Goal: Transaction & Acquisition: Purchase product/service

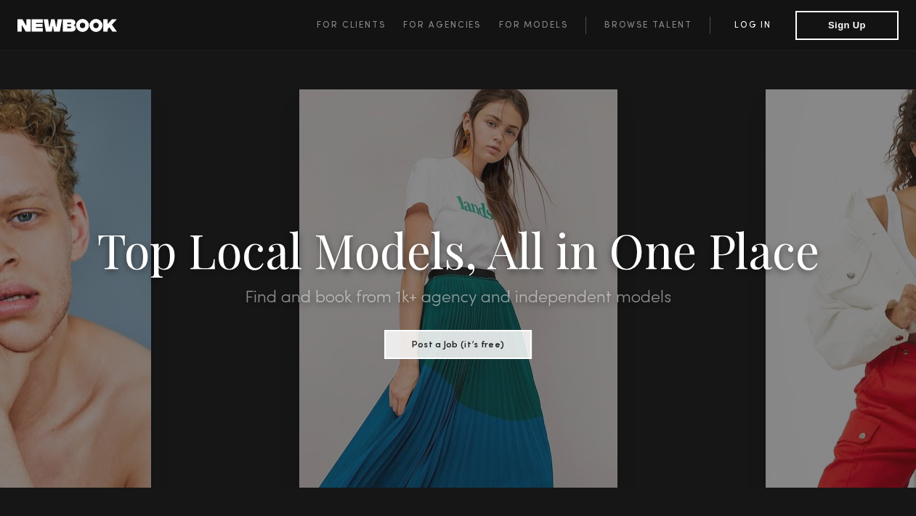
click at [748, 28] on link "Log in" at bounding box center [753, 25] width 86 height 17
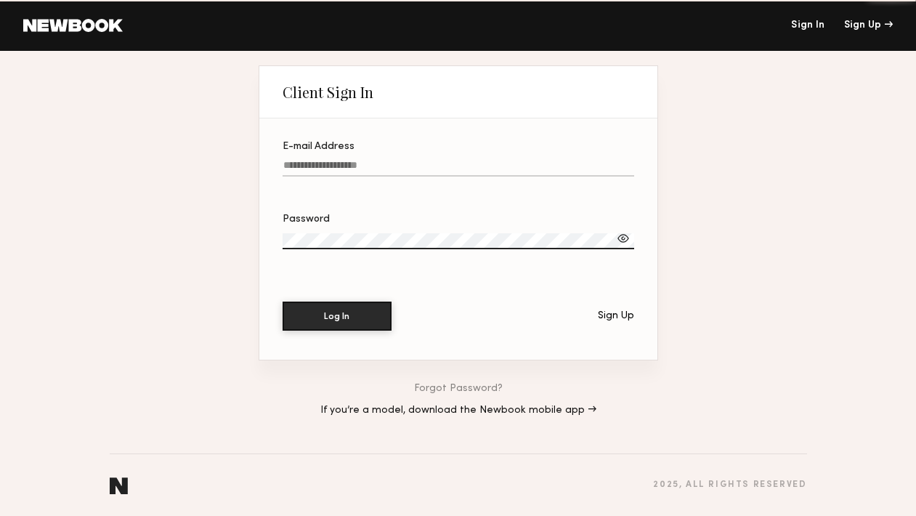
type input "**********"
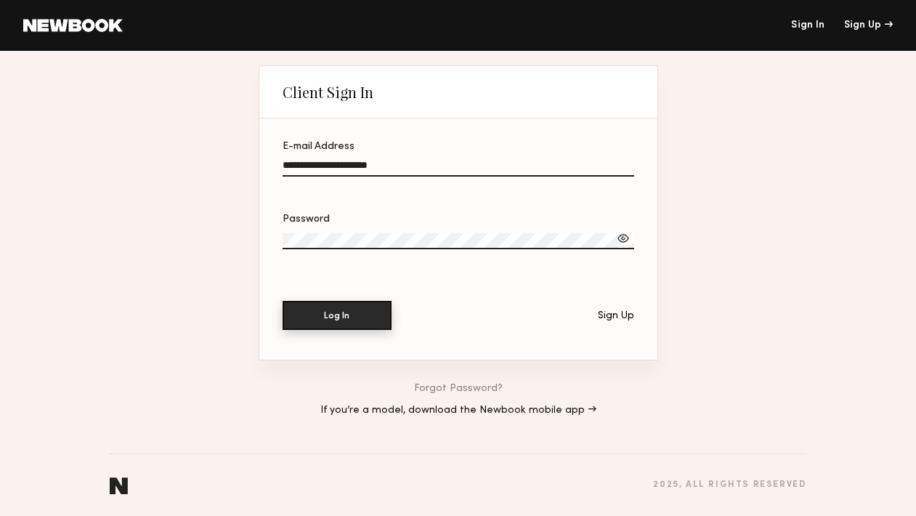
click at [328, 317] on button "Log In" at bounding box center [337, 315] width 109 height 29
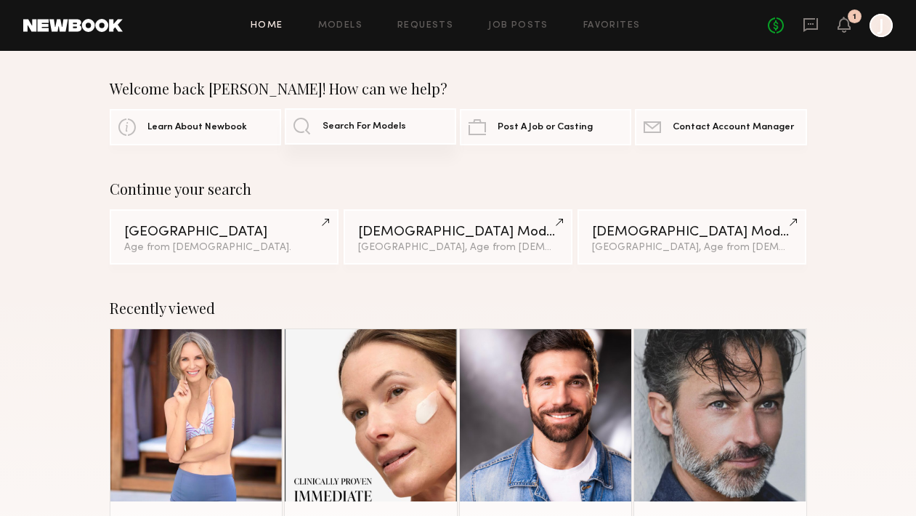
click at [348, 133] on link "Search For Models" at bounding box center [370, 126] width 171 height 36
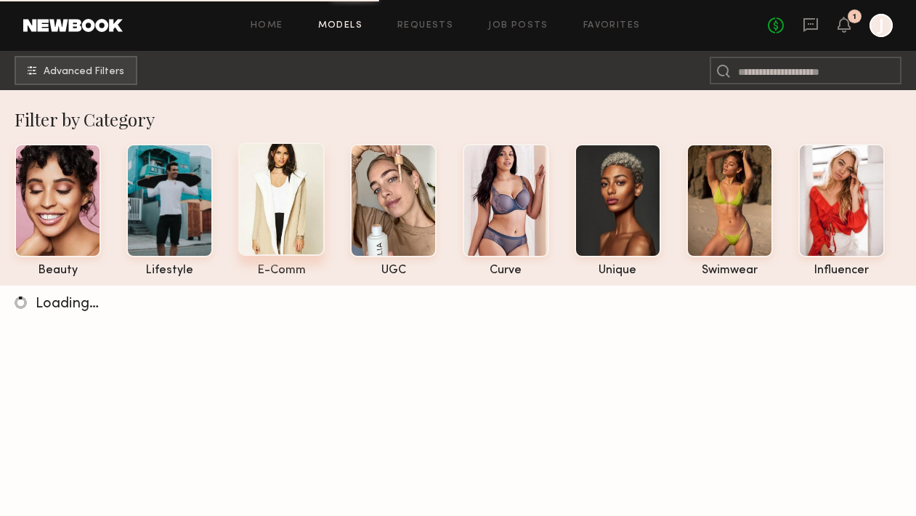
click at [294, 174] on div at bounding box center [281, 198] width 86 height 113
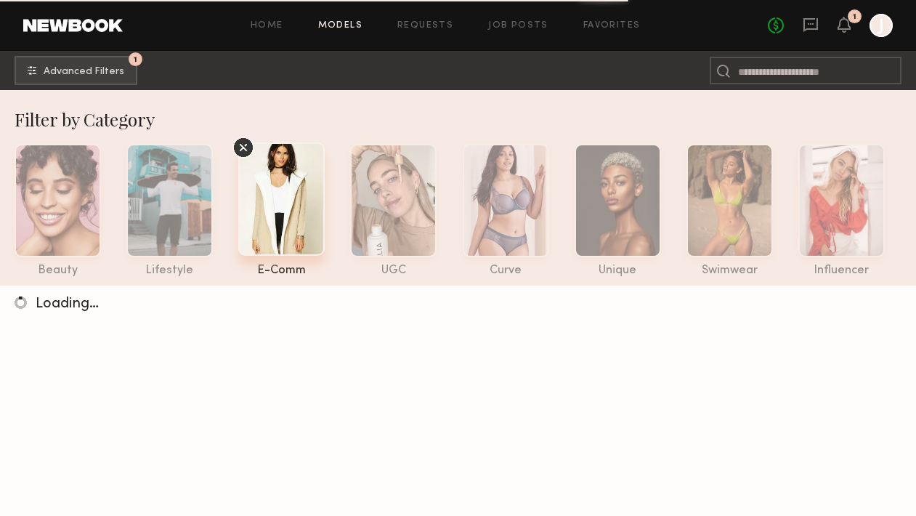
click at [244, 144] on icon at bounding box center [243, 148] width 22 height 22
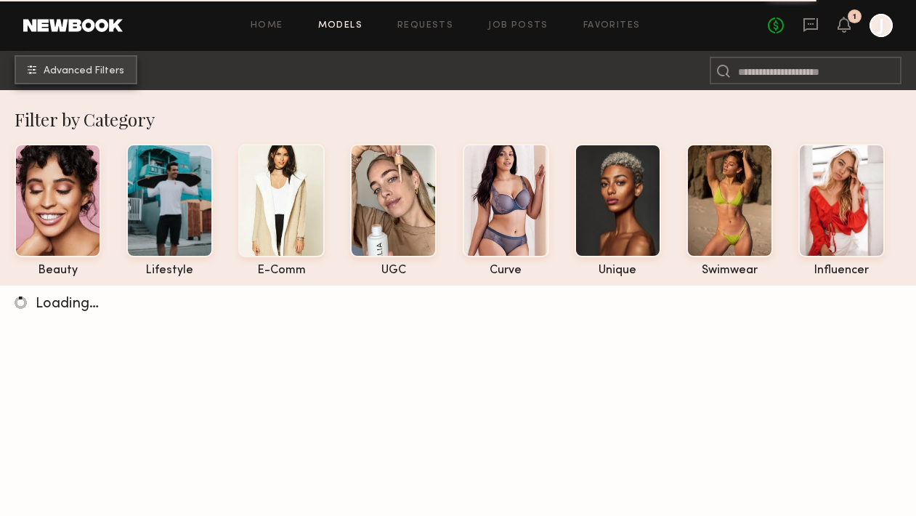
click at [92, 61] on button "Advanced Filters" at bounding box center [76, 69] width 123 height 29
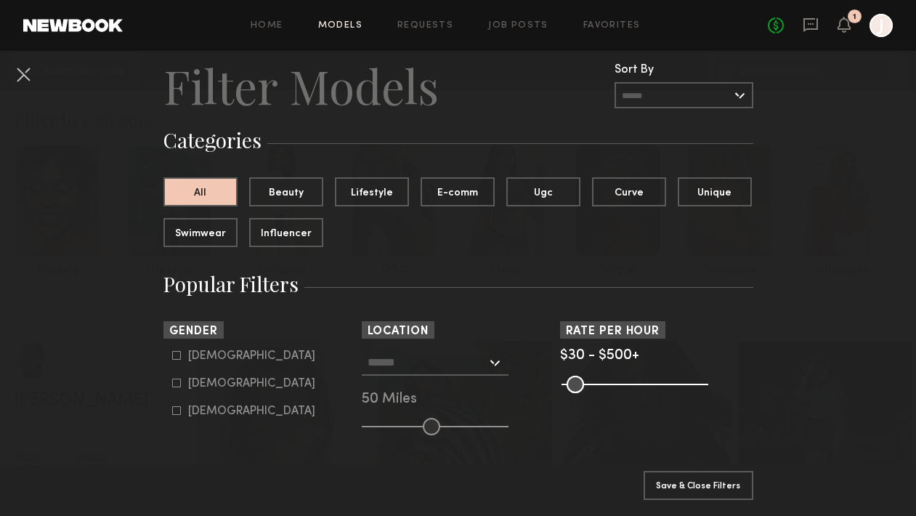
scroll to position [51, 0]
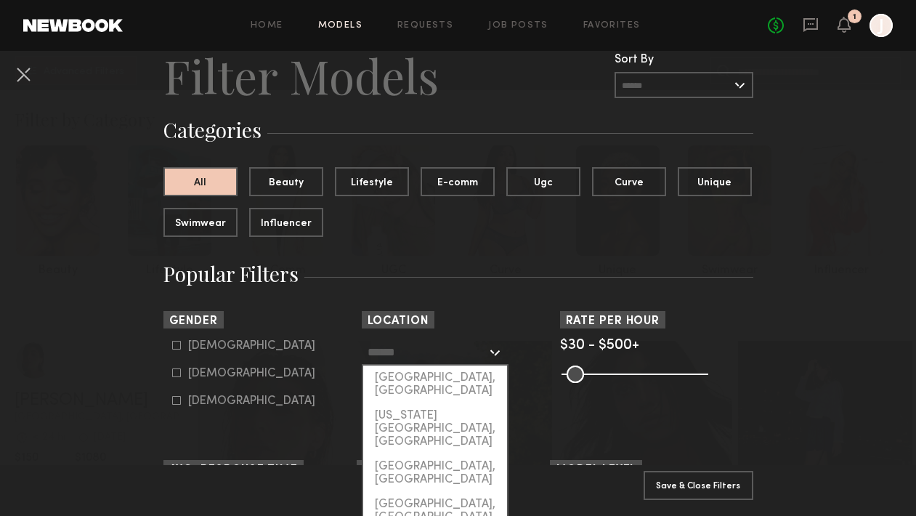
click at [443, 347] on input "text" at bounding box center [427, 351] width 119 height 25
click at [434, 403] on div "[US_STATE][GEOGRAPHIC_DATA], [GEOGRAPHIC_DATA]" at bounding box center [435, 428] width 144 height 51
type input "**********"
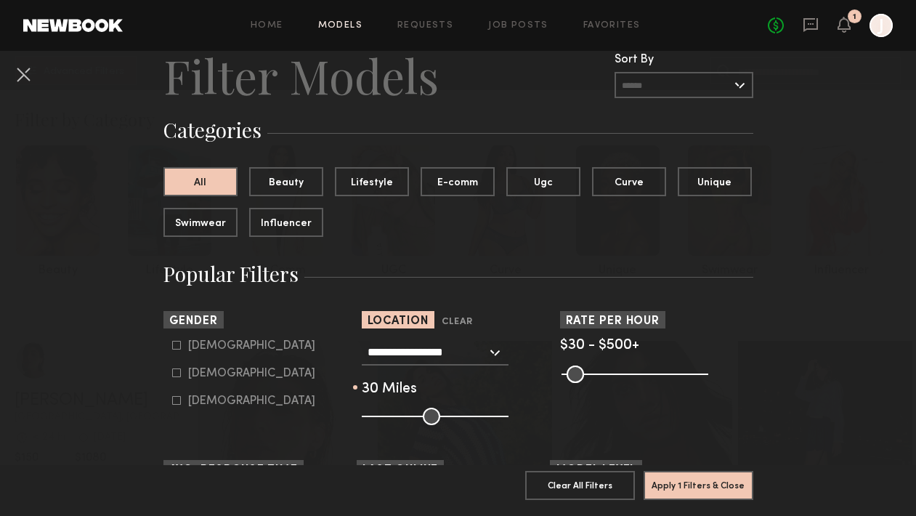
drag, startPoint x: 434, startPoint y: 421, endPoint x: 403, endPoint y: 421, distance: 30.5
type input "**"
click at [403, 421] on input "range" at bounding box center [435, 416] width 147 height 17
click at [716, 488] on button "Apply 1 Filters & Close" at bounding box center [699, 484] width 110 height 29
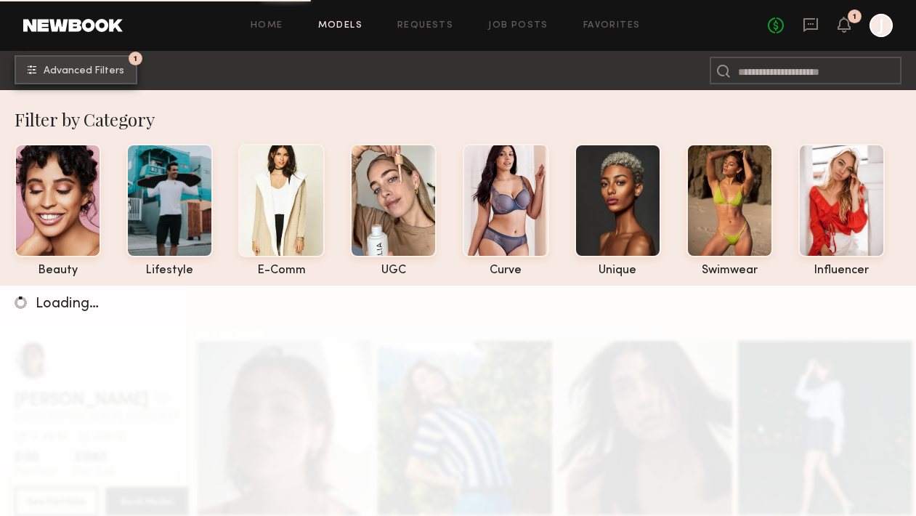
click at [98, 68] on span "Advanced Filters" at bounding box center [84, 71] width 81 height 10
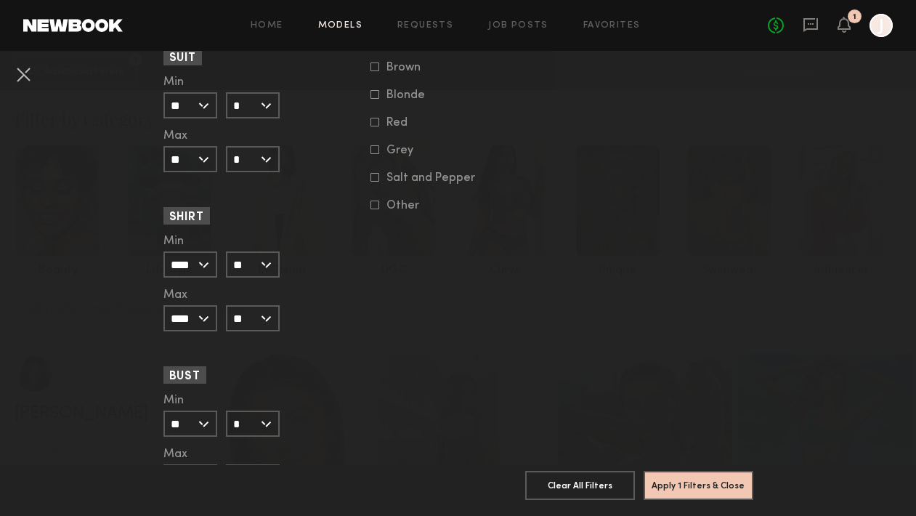
scroll to position [479, 0]
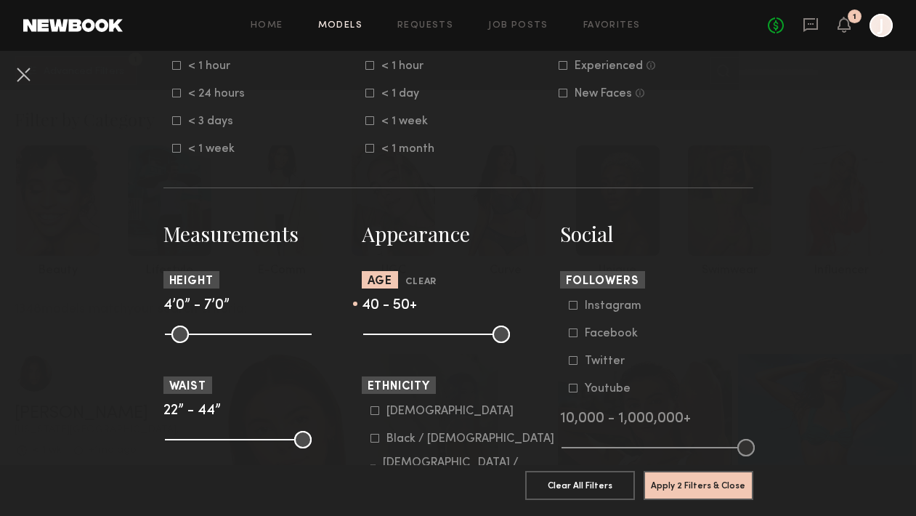
drag, startPoint x: 373, startPoint y: 339, endPoint x: 459, endPoint y: 342, distance: 85.8
type input "**"
click at [459, 342] on input "range" at bounding box center [436, 333] width 147 height 17
click at [701, 486] on button "Apply 2 Filters & Close" at bounding box center [699, 484] width 110 height 29
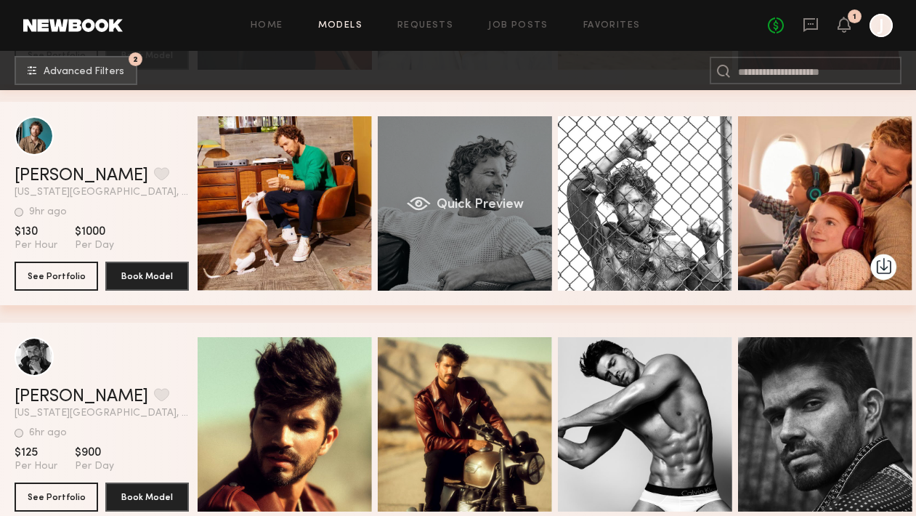
scroll to position [0, 11]
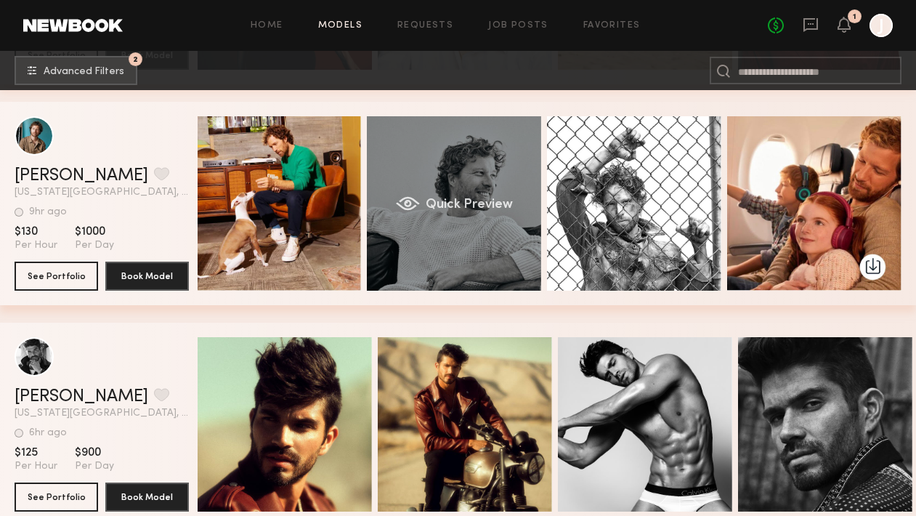
click at [451, 197] on div "Quick Preview" at bounding box center [454, 203] width 174 height 174
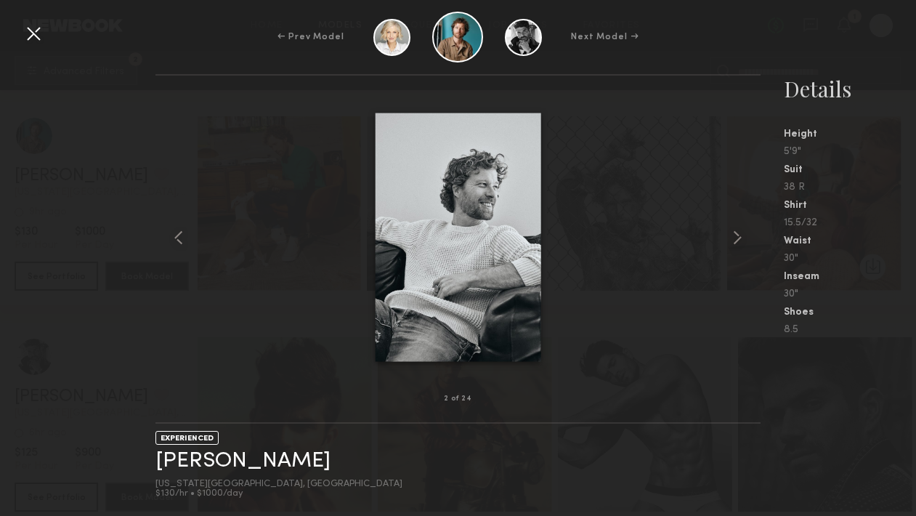
click at [37, 36] on div at bounding box center [33, 33] width 23 height 23
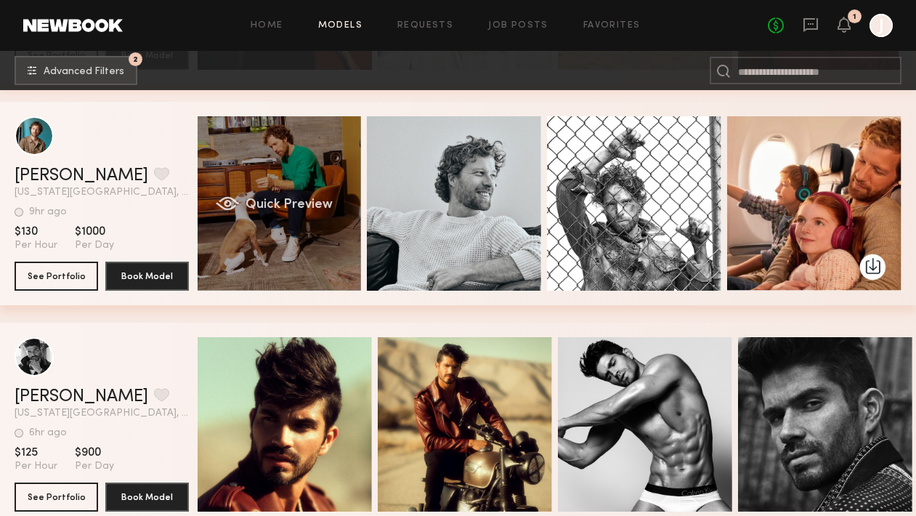
click at [315, 232] on div "Quick Preview" at bounding box center [274, 203] width 174 height 174
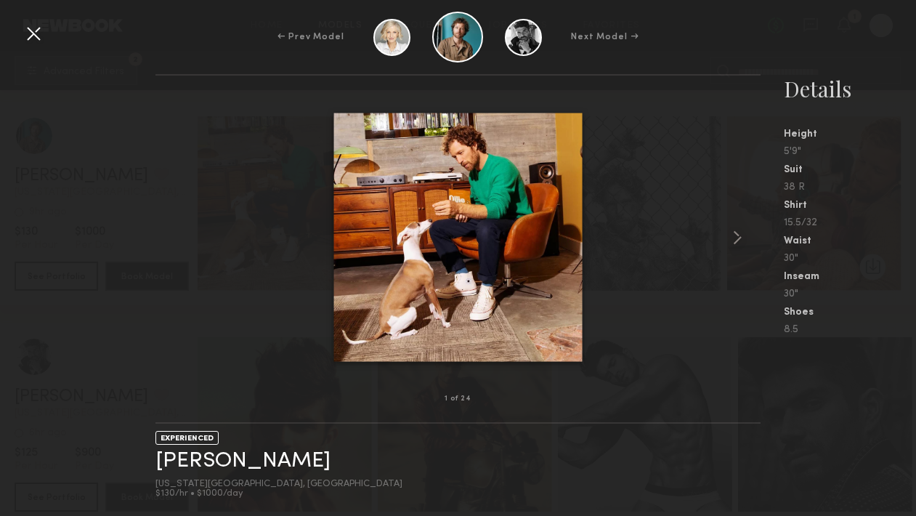
click at [32, 28] on div at bounding box center [33, 33] width 23 height 23
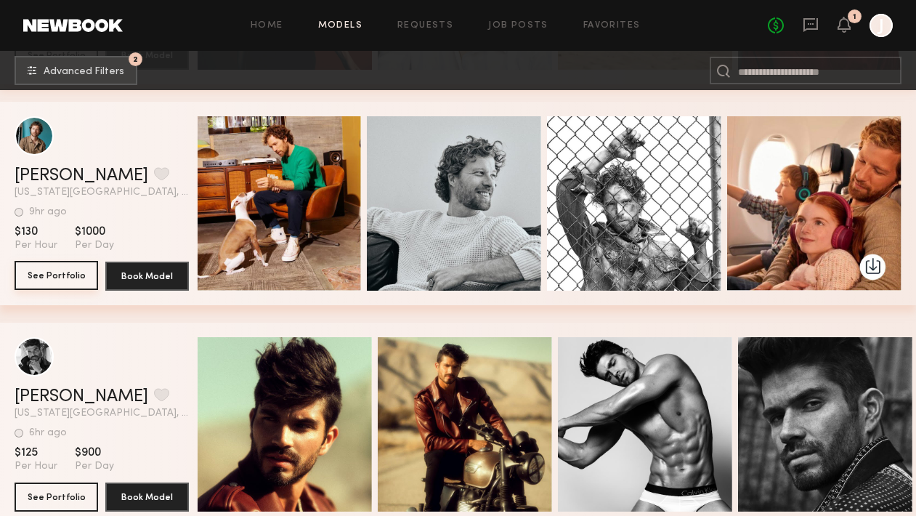
click at [62, 272] on button "See Portfolio" at bounding box center [57, 275] width 84 height 29
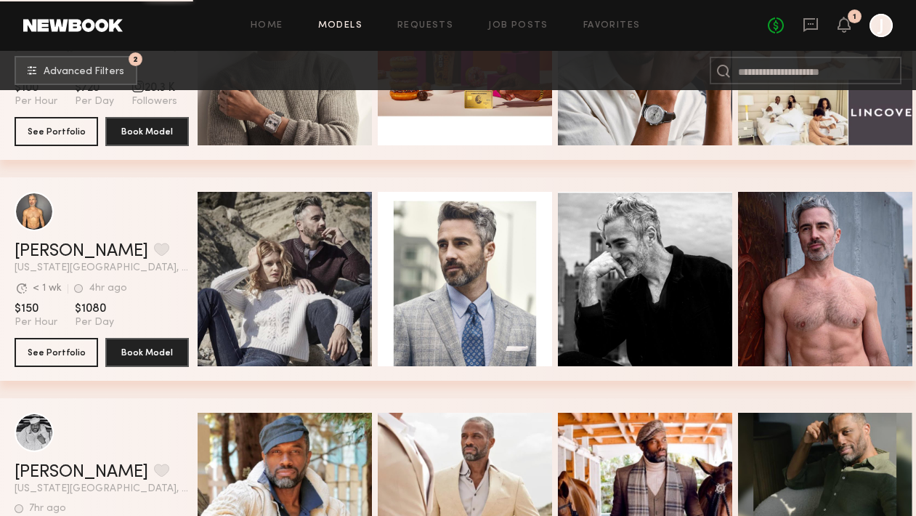
scroll to position [1720, 0]
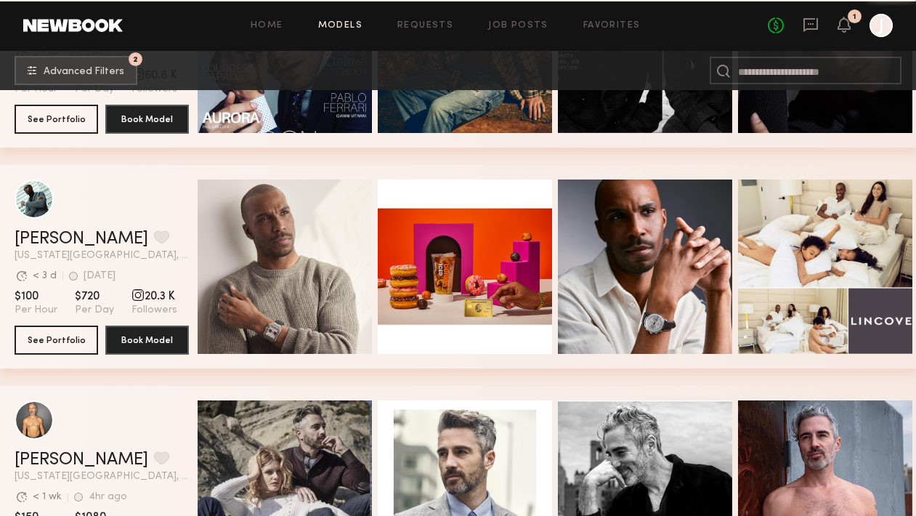
click at [159, 227] on header "Georges H. Favorite New York City, NY Avg. request response time < 3 d 3d ago L…" at bounding box center [102, 219] width 174 height 81
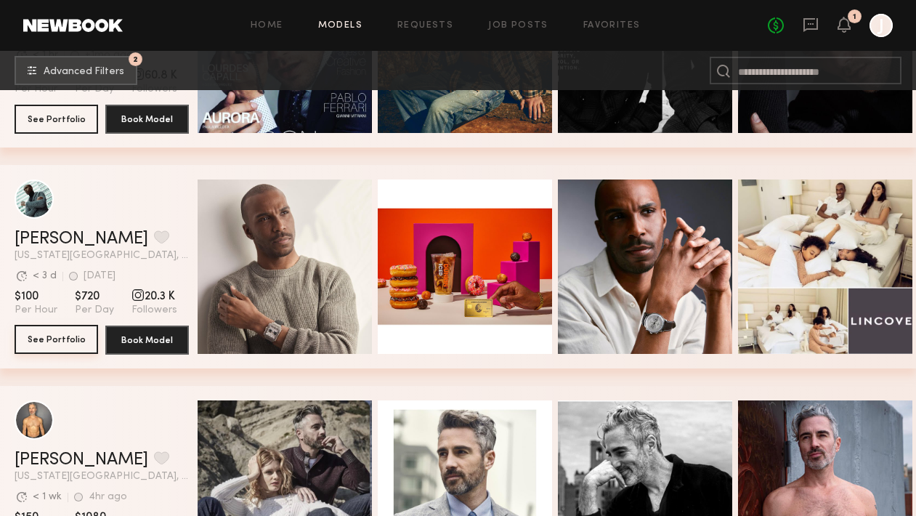
click at [69, 343] on button "See Portfolio" at bounding box center [57, 339] width 84 height 29
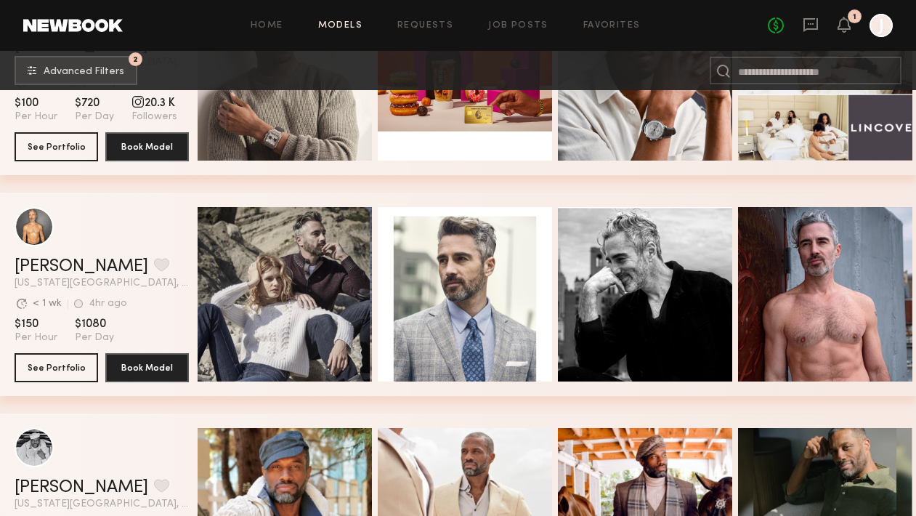
click at [147, 271] on div "Mark T. Favorite" at bounding box center [102, 266] width 174 height 17
click at [57, 368] on button "See Portfolio" at bounding box center [57, 366] width 84 height 29
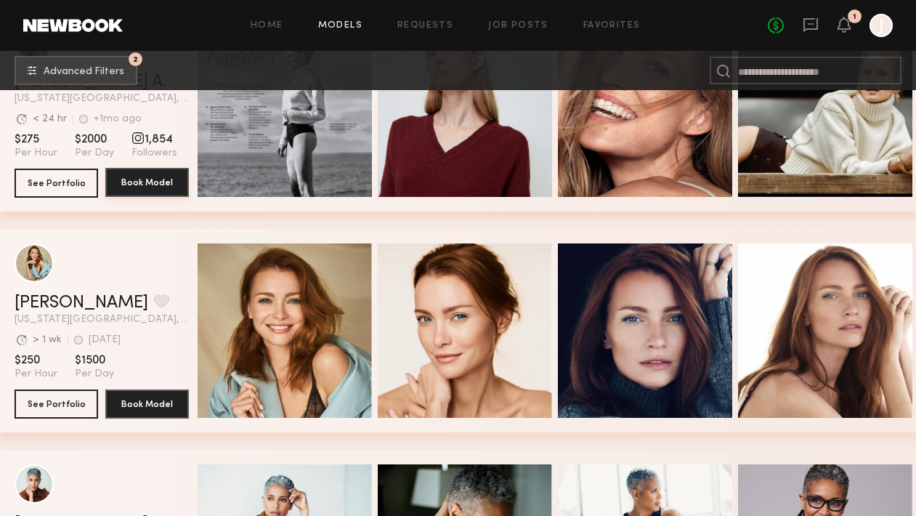
scroll to position [2770, 0]
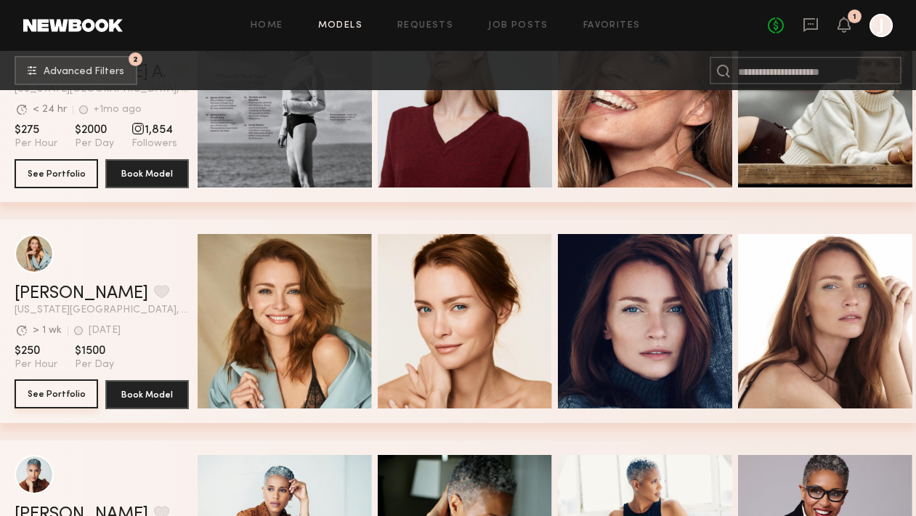
click at [64, 398] on button "See Portfolio" at bounding box center [57, 393] width 84 height 29
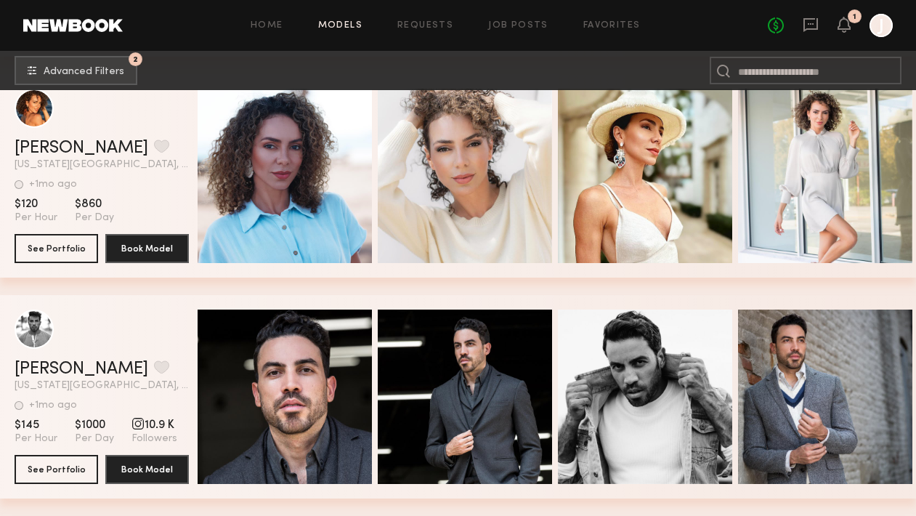
scroll to position [3814, 0]
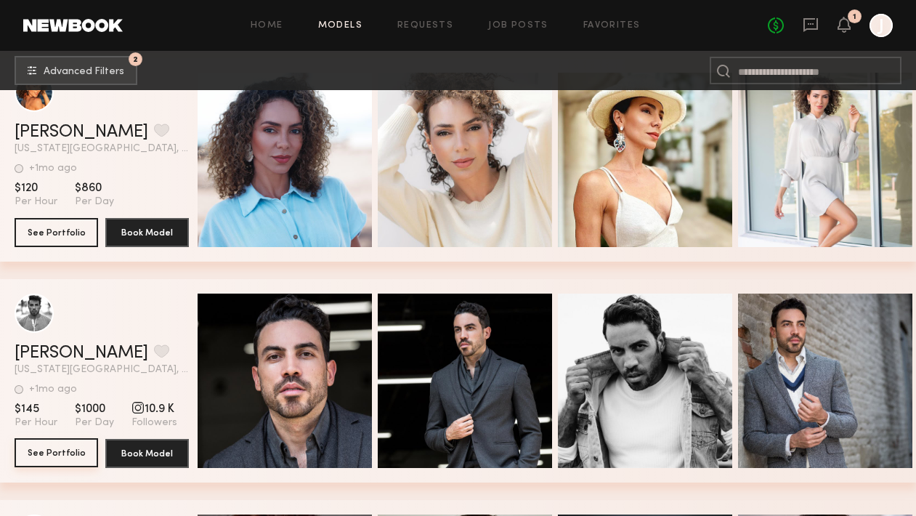
click at [36, 450] on button "See Portfolio" at bounding box center [57, 452] width 84 height 29
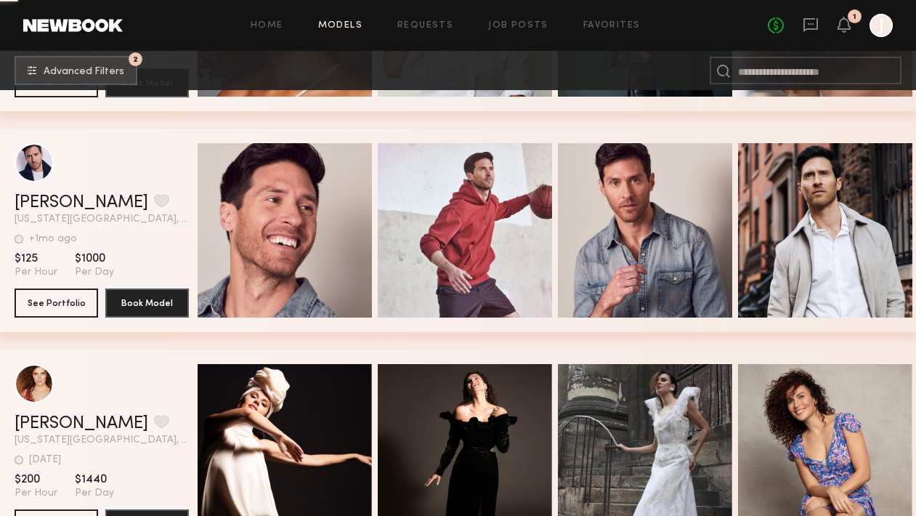
scroll to position [4407, 0]
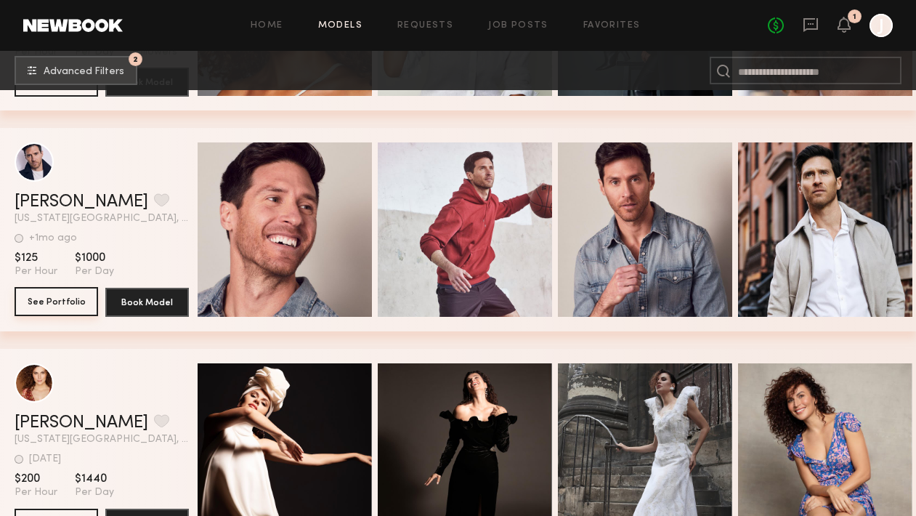
click at [35, 302] on button "See Portfolio" at bounding box center [57, 301] width 84 height 29
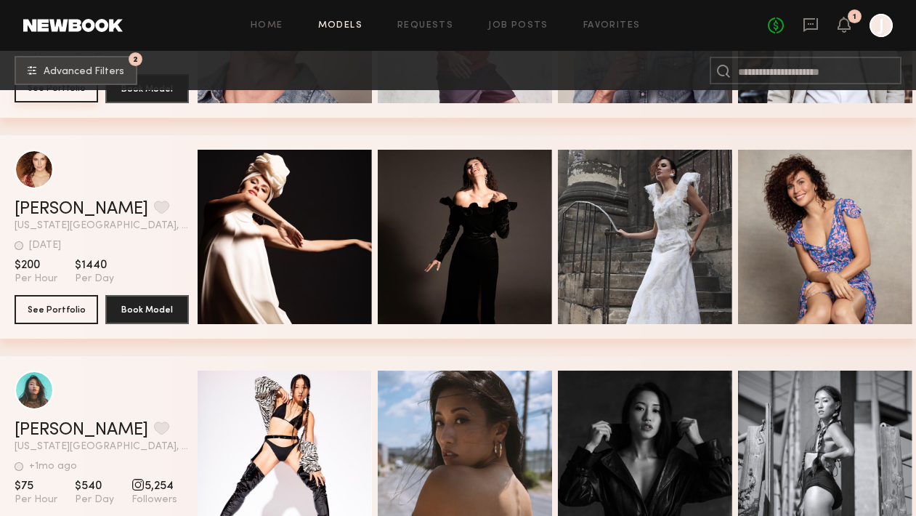
scroll to position [4622, 0]
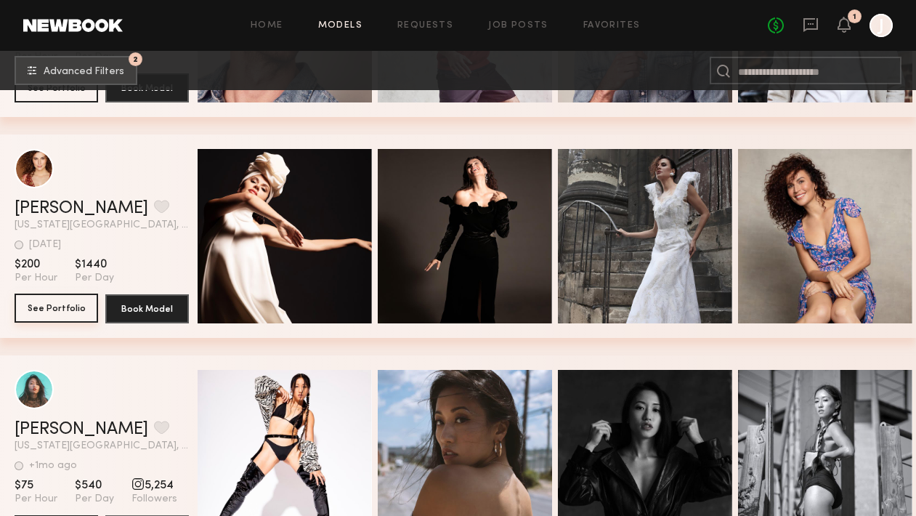
click at [67, 309] on button "See Portfolio" at bounding box center [57, 307] width 84 height 29
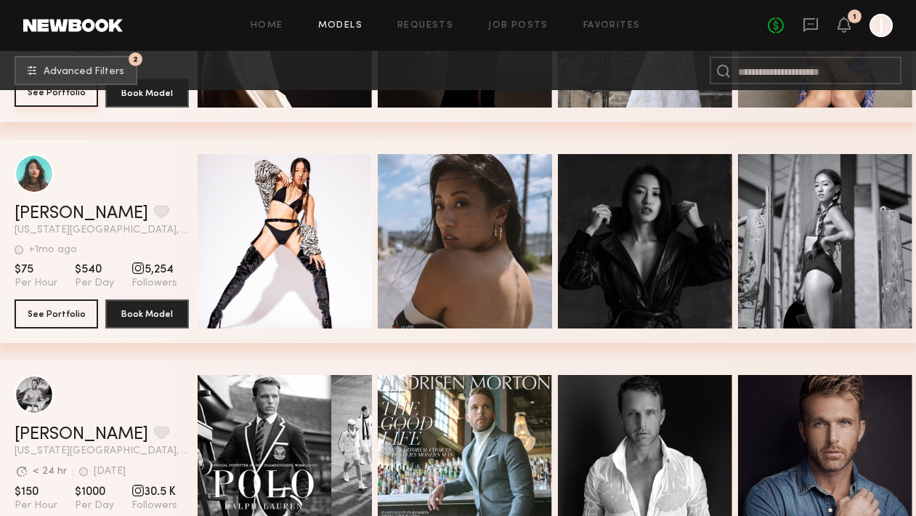
scroll to position [4886, 0]
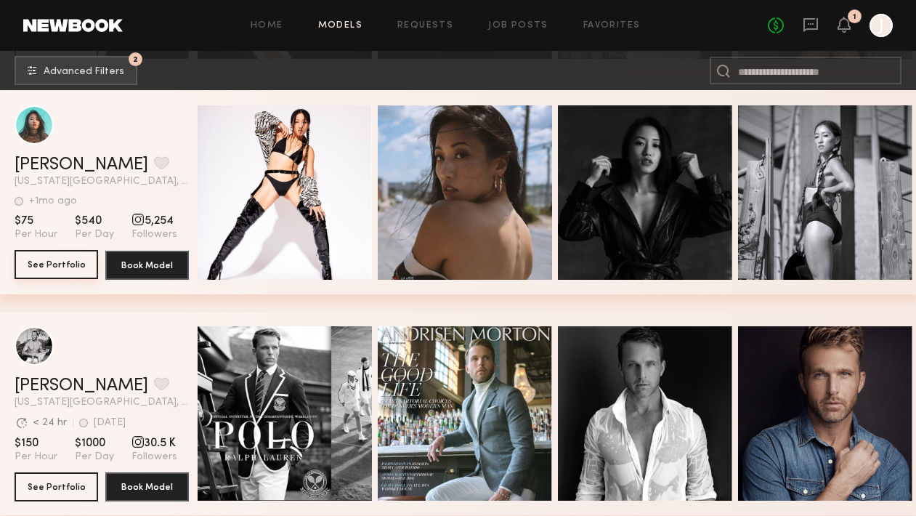
click at [51, 267] on button "See Portfolio" at bounding box center [57, 264] width 84 height 29
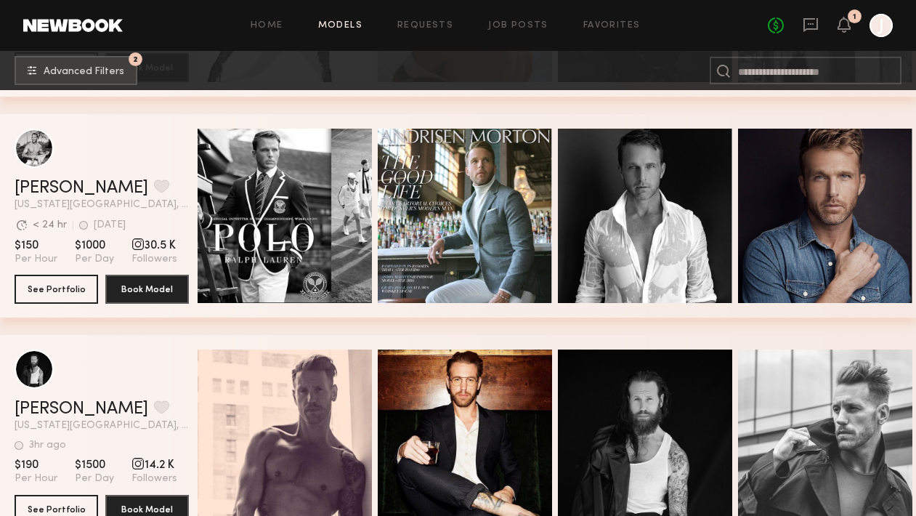
scroll to position [5085, 0]
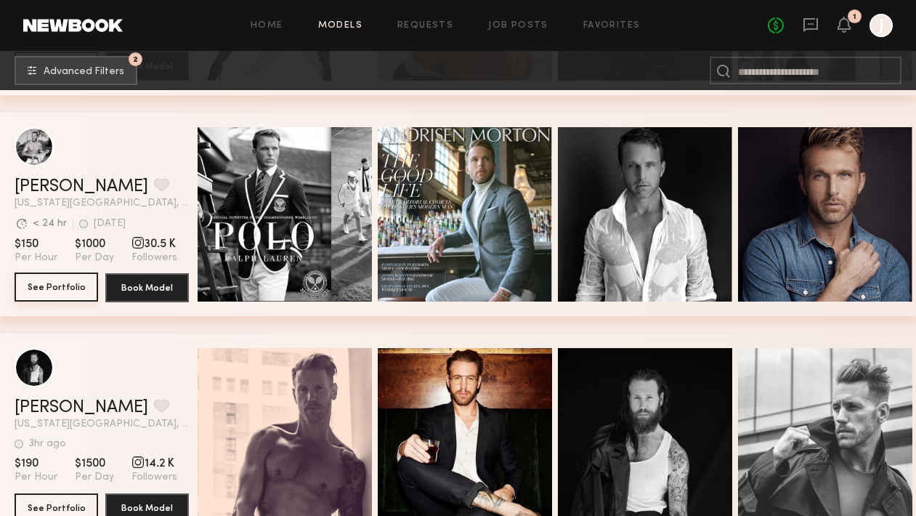
click at [57, 290] on button "See Portfolio" at bounding box center [57, 286] width 84 height 29
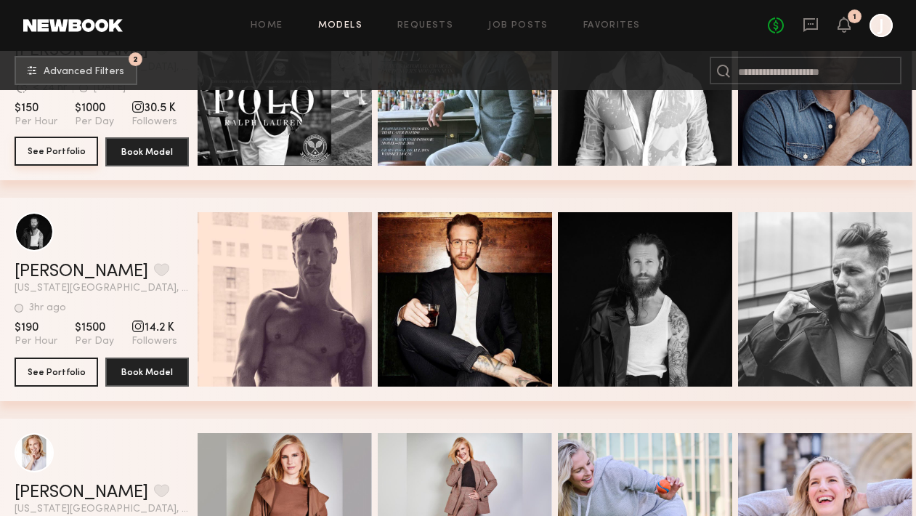
scroll to position [5222, 0]
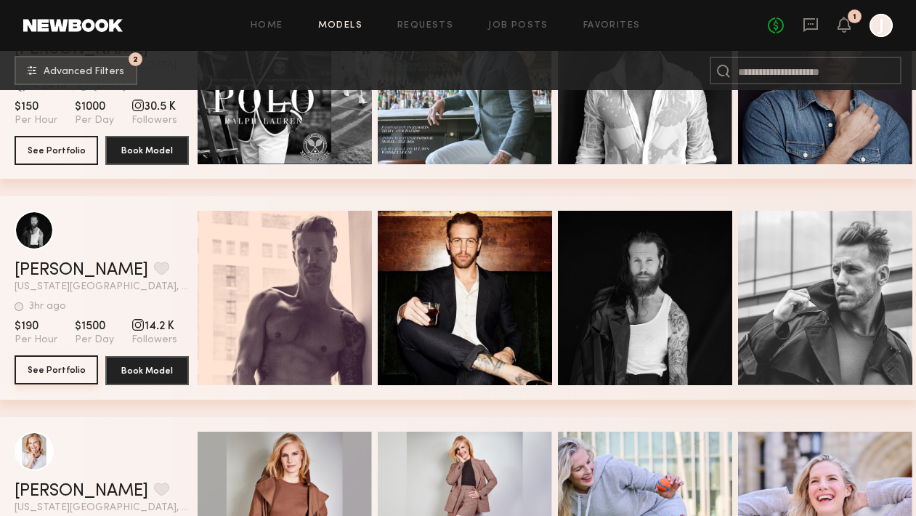
click at [56, 369] on button "See Portfolio" at bounding box center [57, 369] width 84 height 29
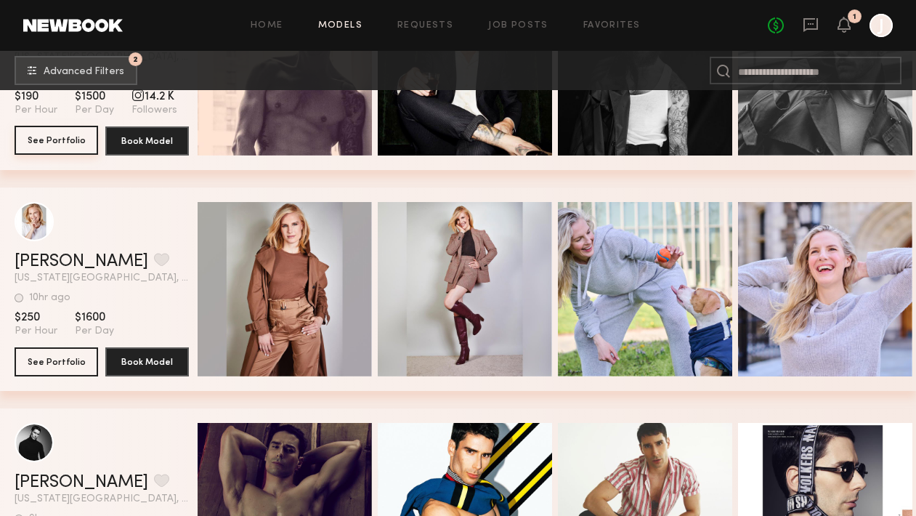
scroll to position [5453, 0]
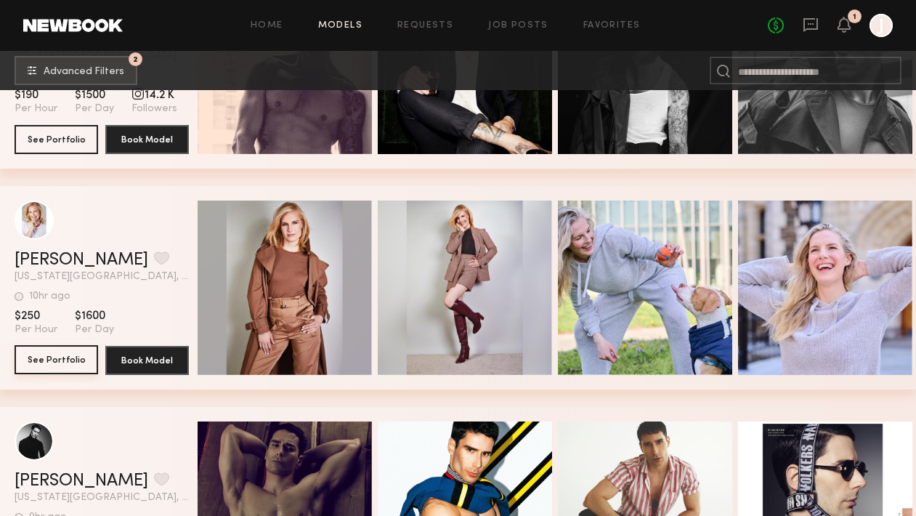
click at [64, 358] on button "See Portfolio" at bounding box center [57, 359] width 84 height 29
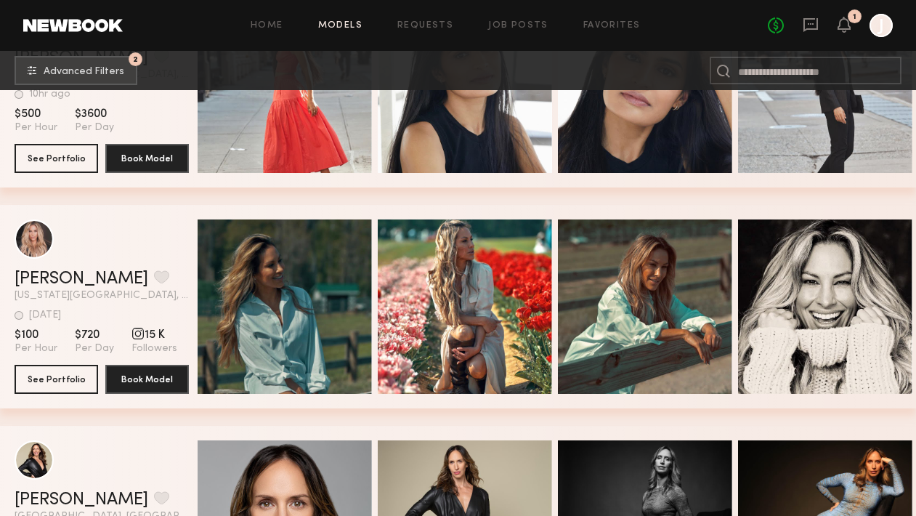
scroll to position [6996, 0]
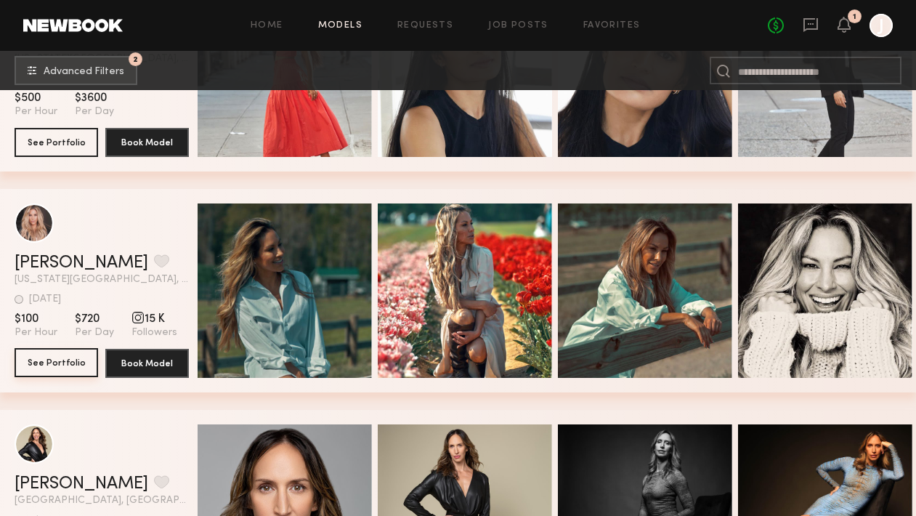
click at [53, 362] on button "See Portfolio" at bounding box center [57, 362] width 84 height 29
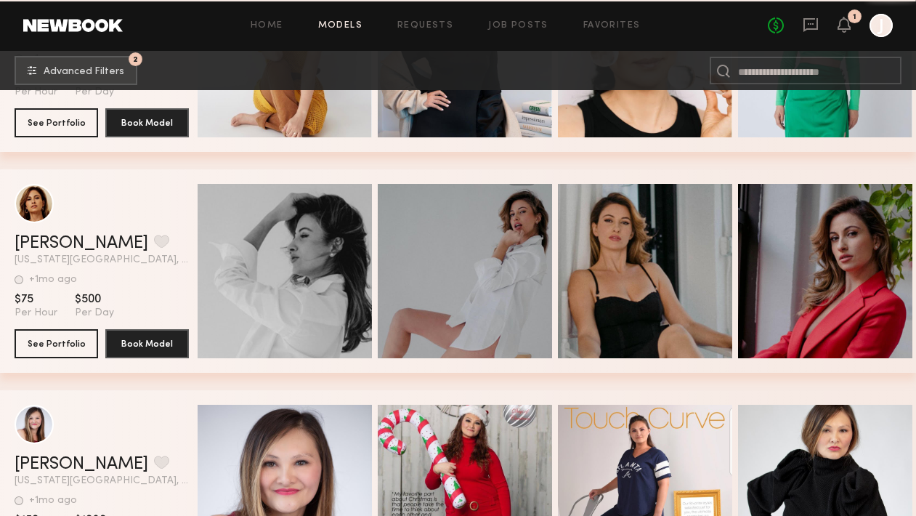
scroll to position [12534, 0]
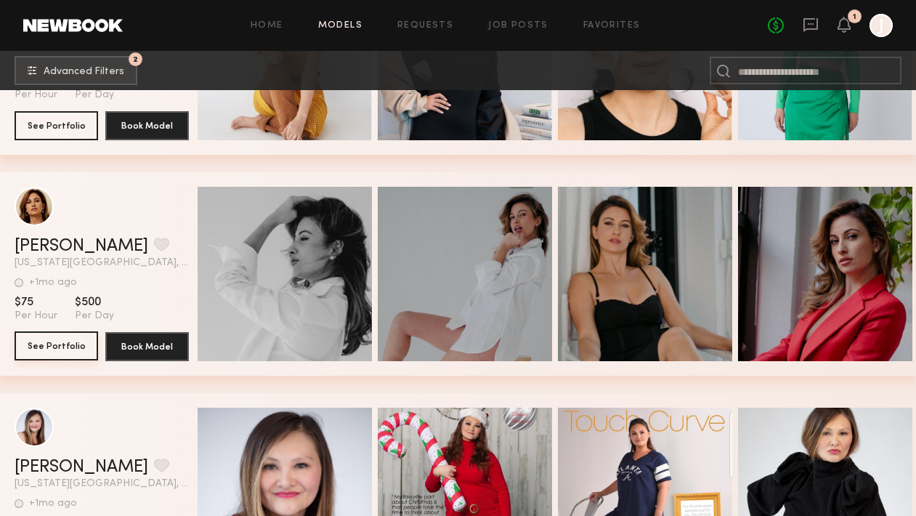
click at [60, 336] on button "See Portfolio" at bounding box center [57, 345] width 84 height 29
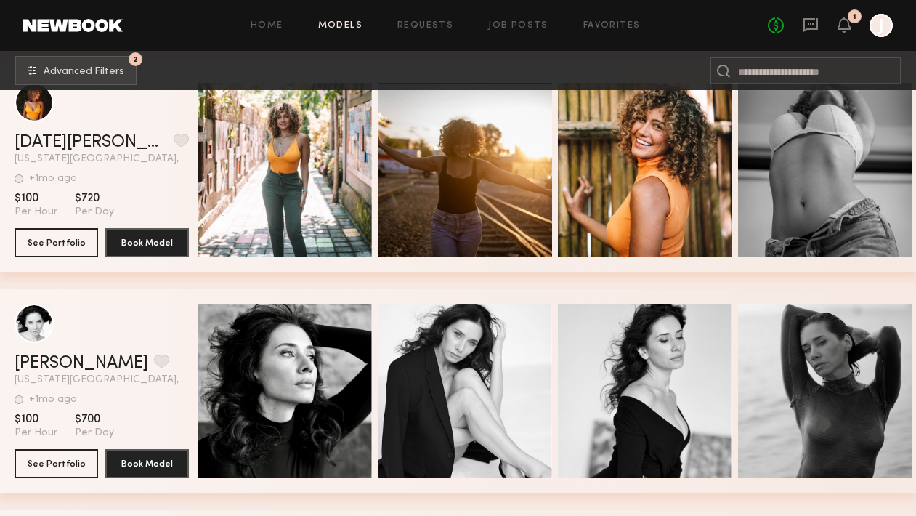
scroll to position [13119, 0]
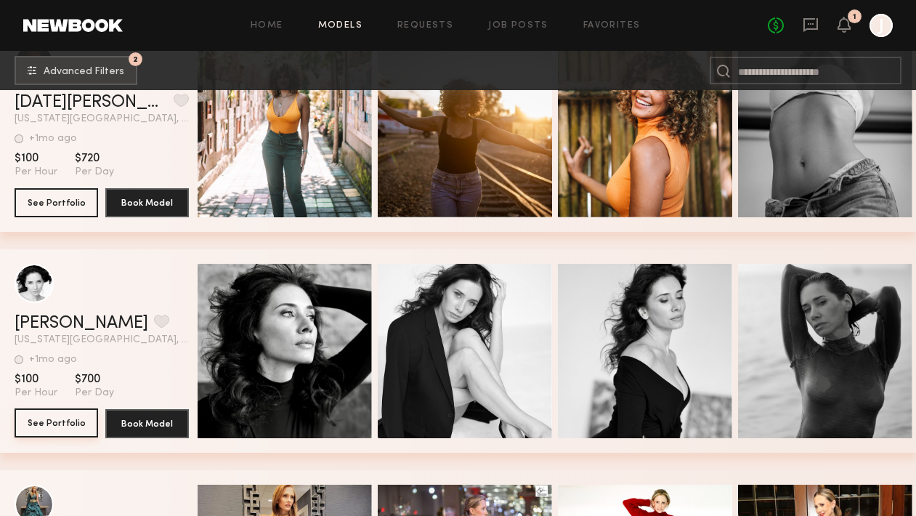
click at [49, 419] on button "See Portfolio" at bounding box center [57, 422] width 84 height 29
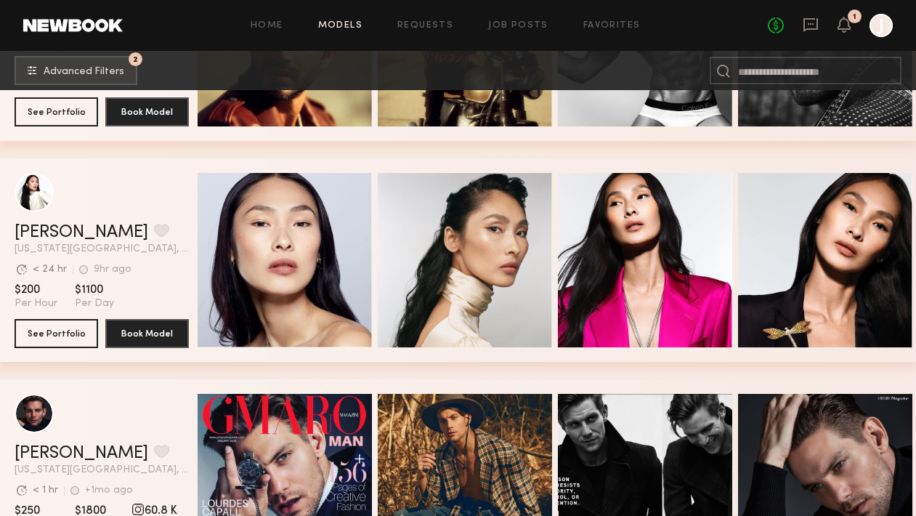
scroll to position [1525, 0]
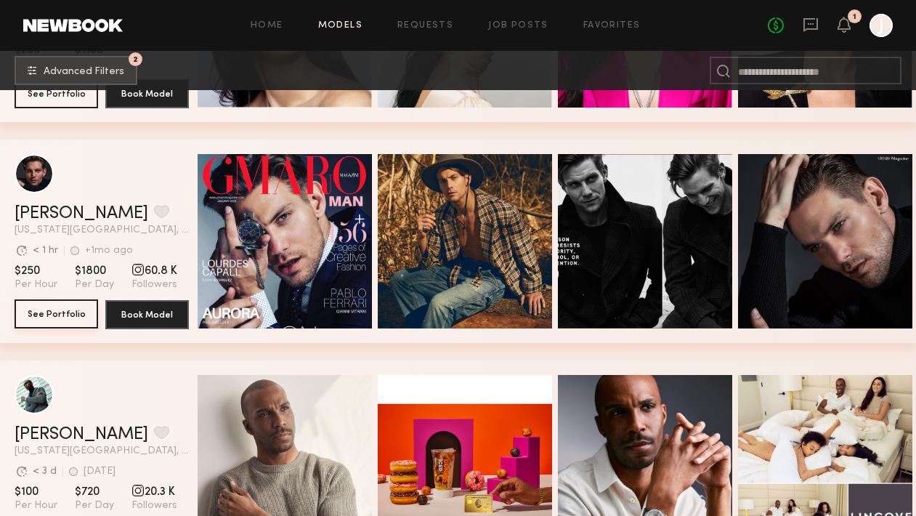
click at [71, 311] on button "See Portfolio" at bounding box center [57, 313] width 84 height 29
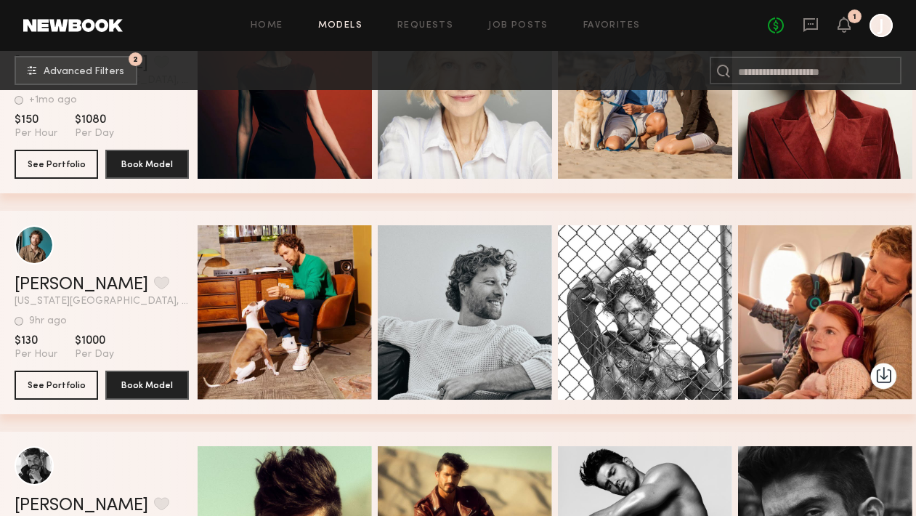
scroll to position [792, 0]
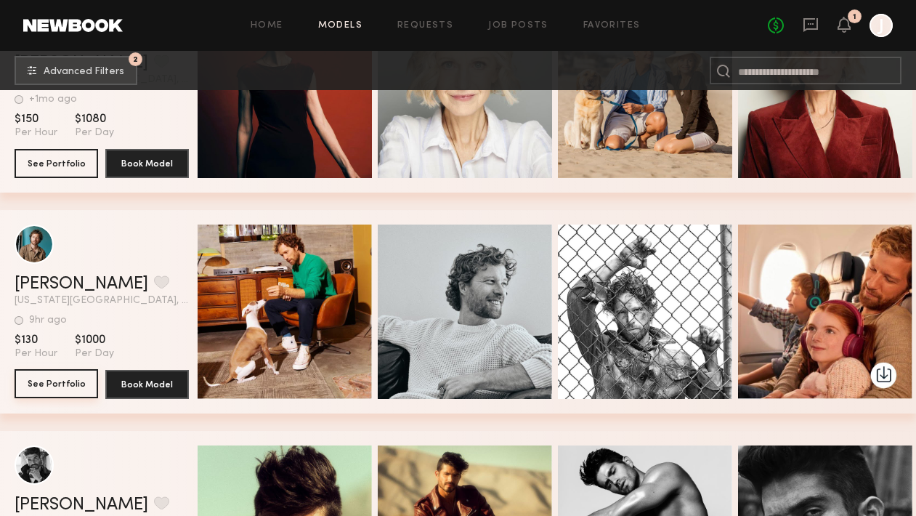
click at [76, 376] on button "See Portfolio" at bounding box center [57, 383] width 84 height 29
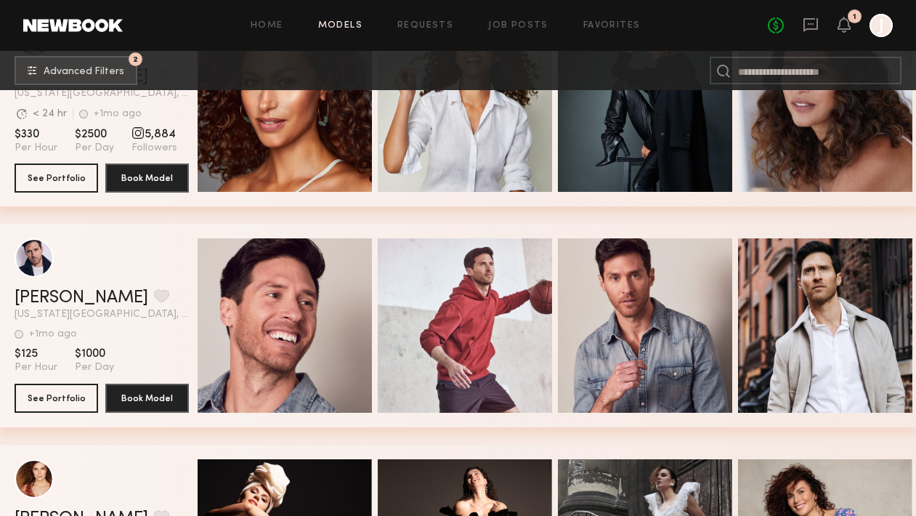
scroll to position [4329, 0]
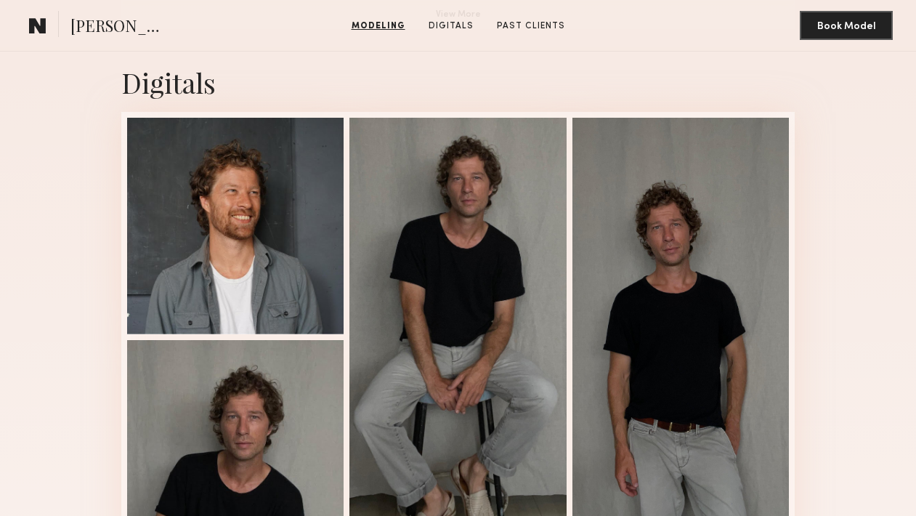
scroll to position [1321, 0]
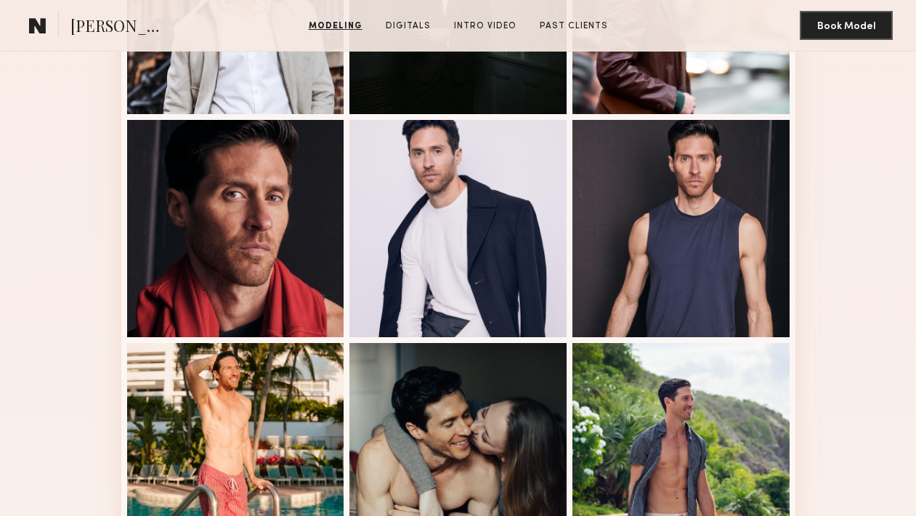
scroll to position [734, 0]
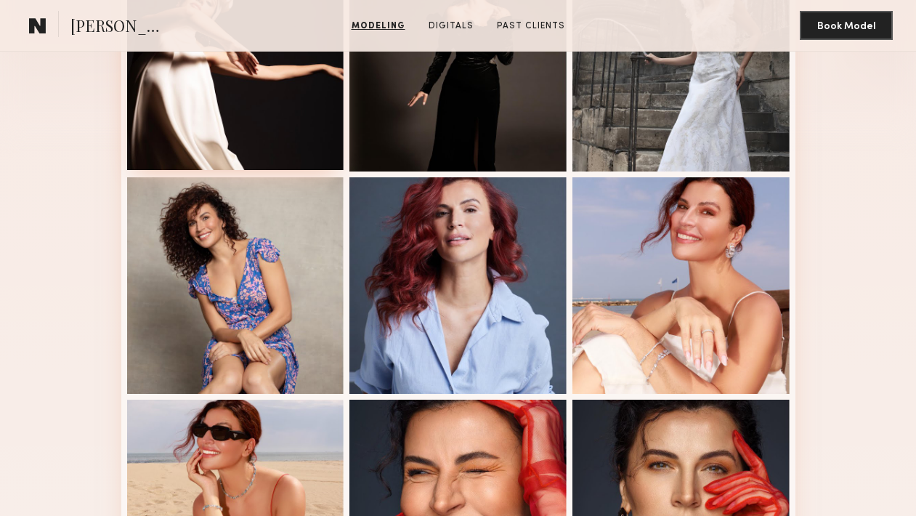
scroll to position [413, 0]
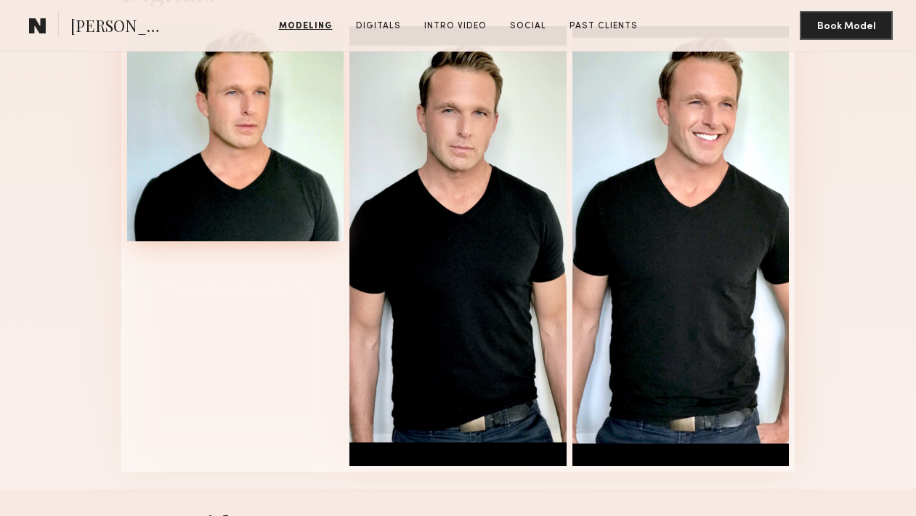
scroll to position [1446, 0]
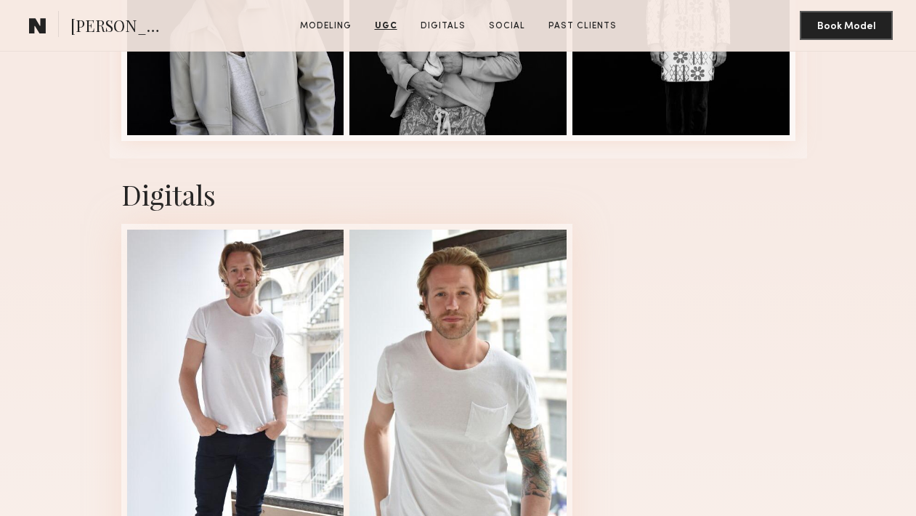
scroll to position [1772, 0]
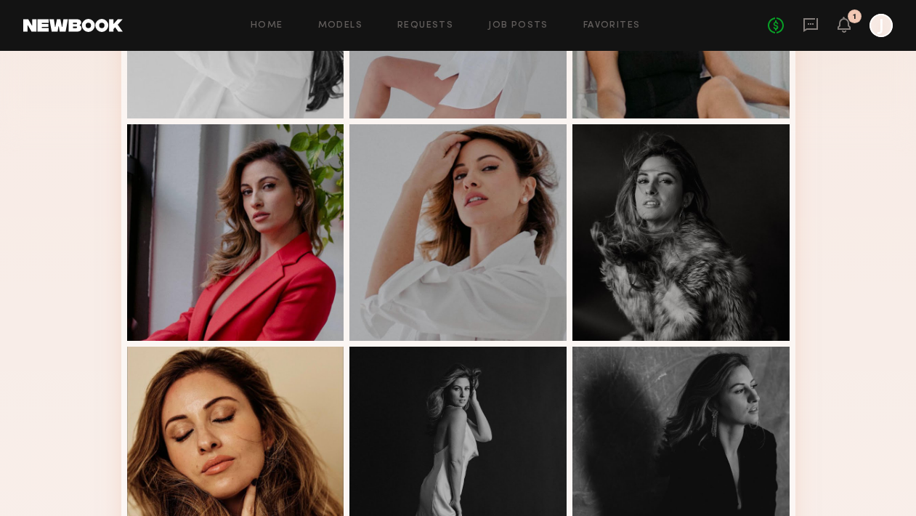
scroll to position [456, 0]
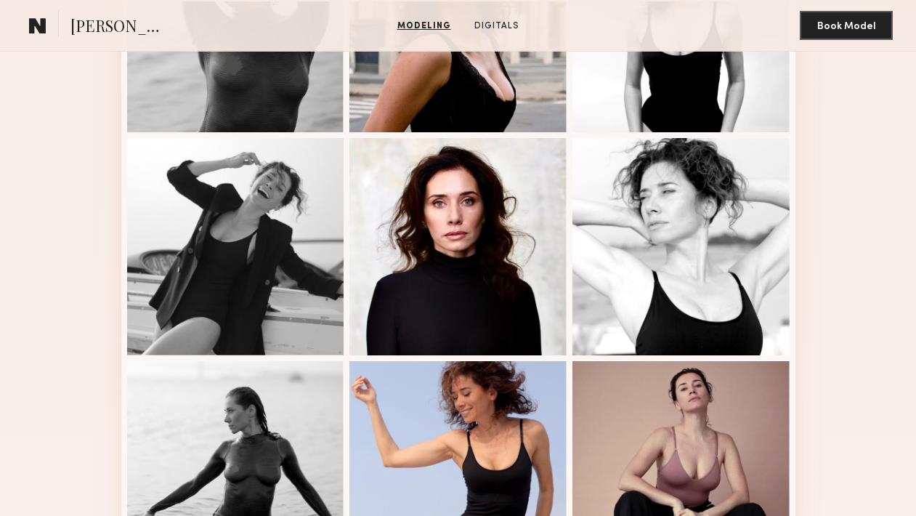
scroll to position [713, 0]
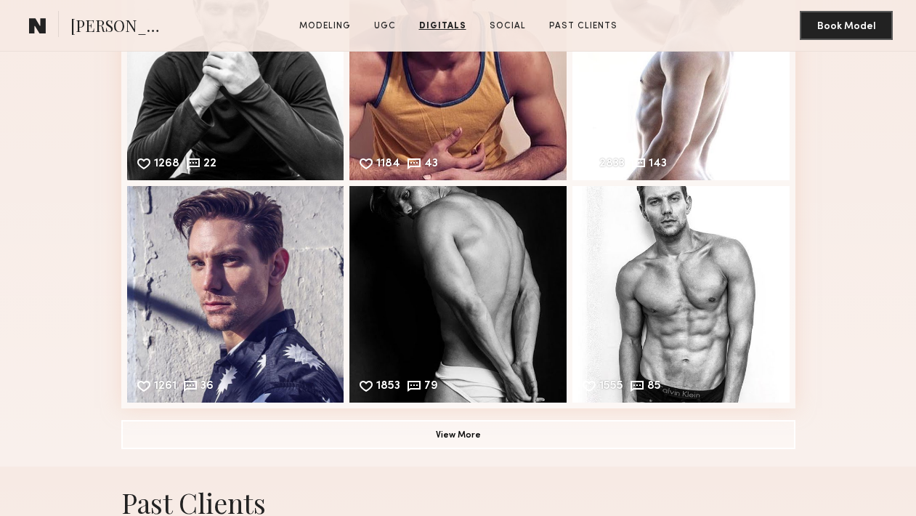
scroll to position [3061, 0]
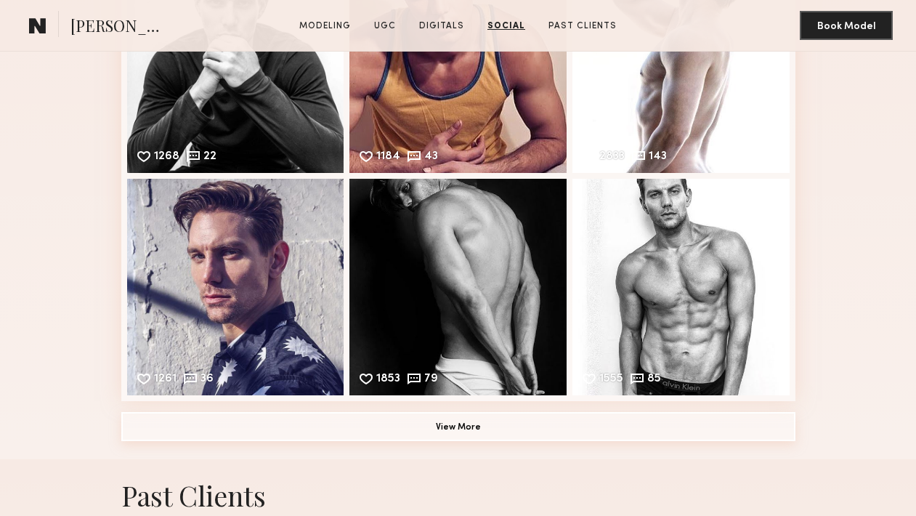
click at [486, 421] on button "View More" at bounding box center [458, 426] width 674 height 29
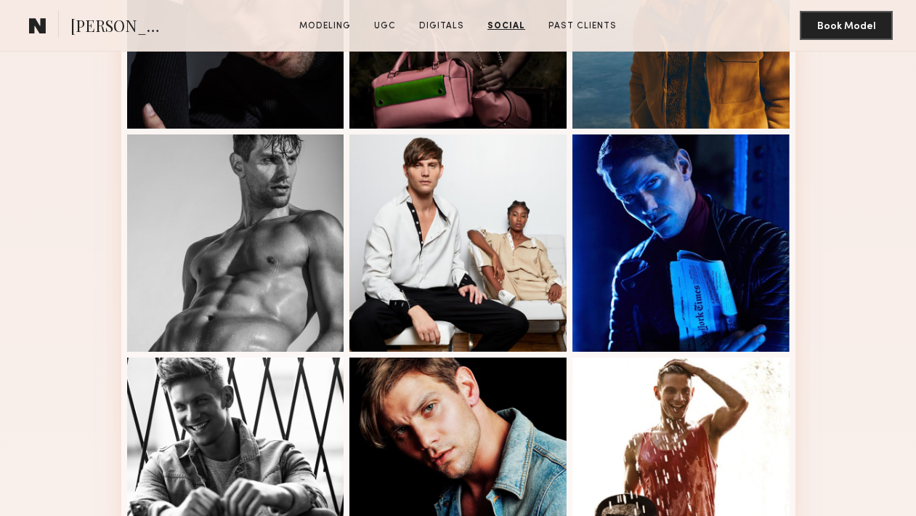
scroll to position [0, 0]
